Goal: Obtain resource: Obtain resource

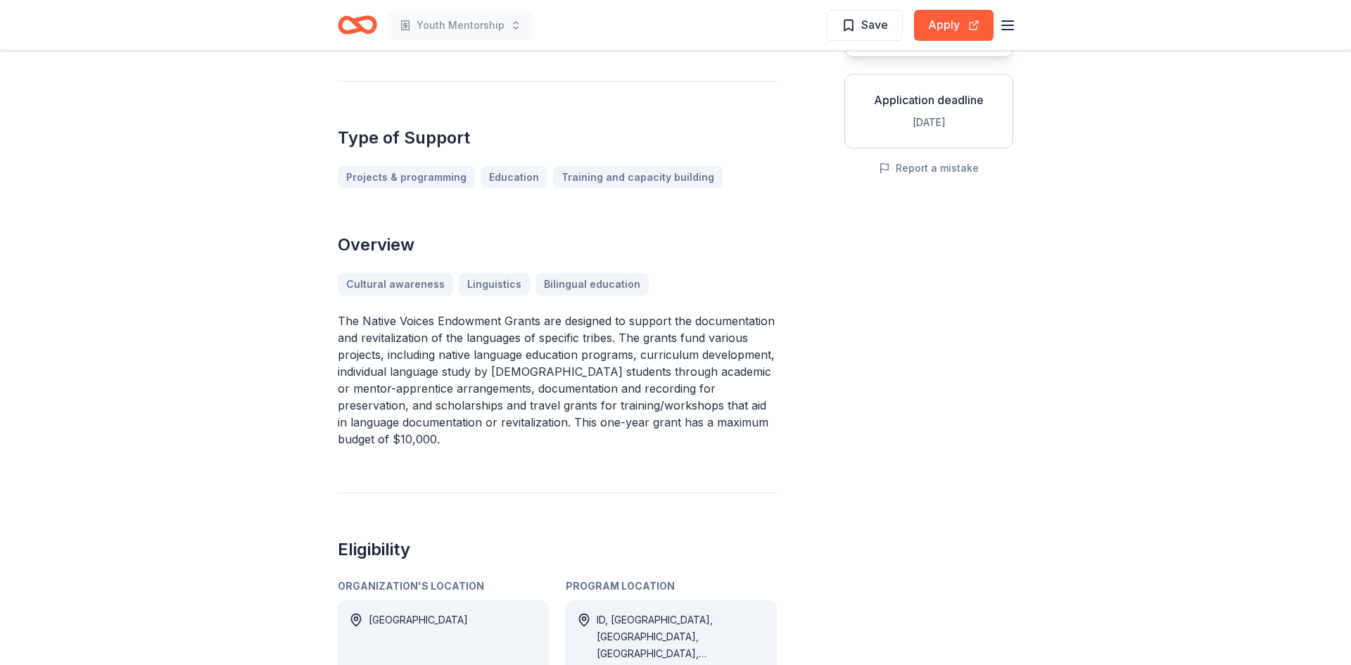
scroll to position [260, 0]
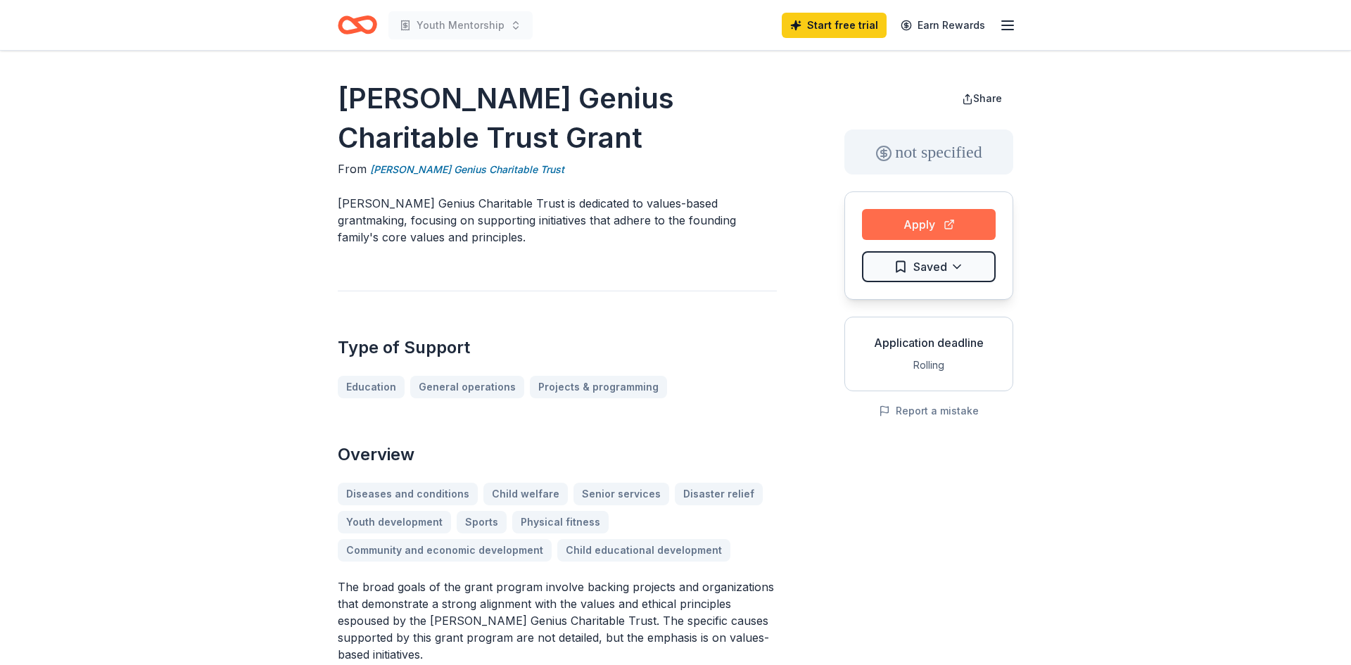
click at [918, 222] on button "Apply" at bounding box center [929, 224] width 134 height 31
click at [940, 224] on button "Apply" at bounding box center [929, 224] width 134 height 31
click at [923, 229] on button "Apply" at bounding box center [929, 224] width 134 height 31
click at [933, 231] on button "Apply" at bounding box center [929, 224] width 134 height 31
